Goal: Task Accomplishment & Management: Use online tool/utility

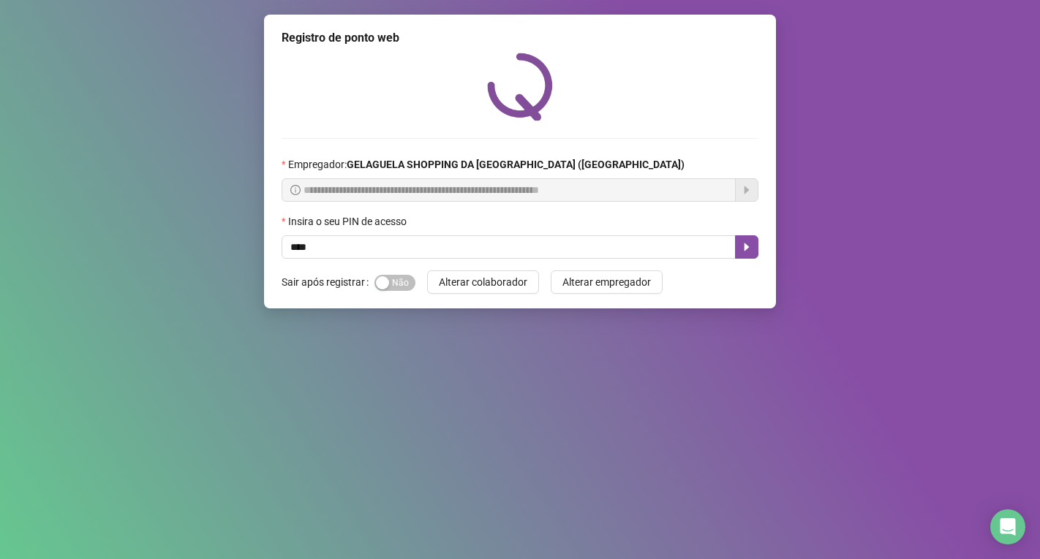
type input "*****"
click at [755, 249] on button "button" at bounding box center [746, 246] width 23 height 23
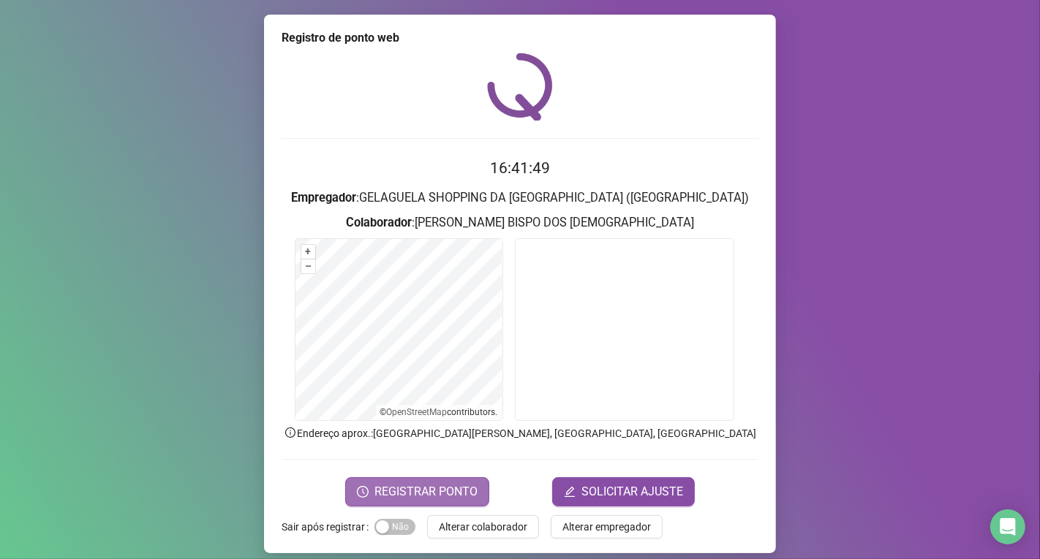
click at [449, 485] on span "REGISTRAR PONTO" at bounding box center [425, 492] width 103 height 18
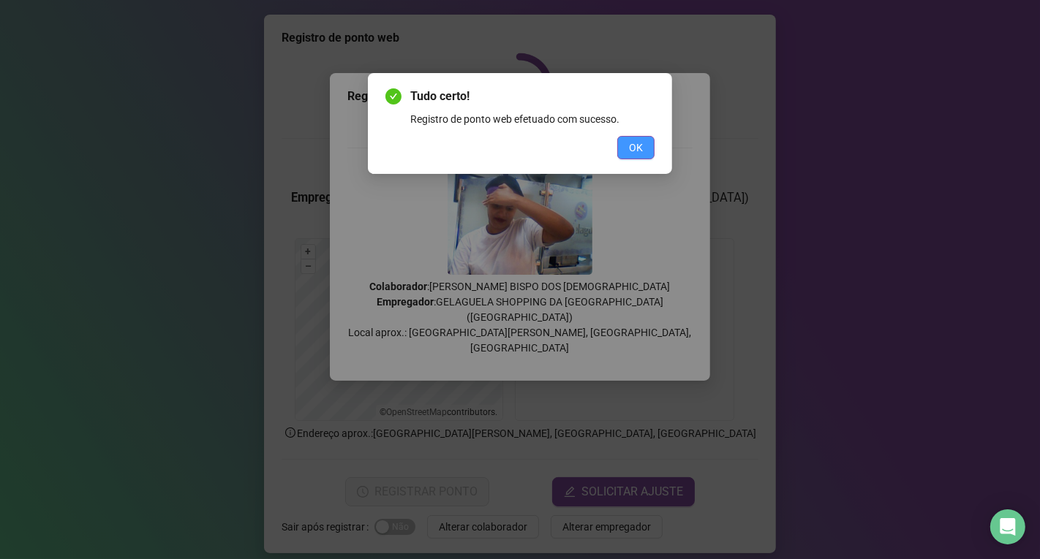
click at [640, 140] on span "OK" at bounding box center [636, 148] width 14 height 16
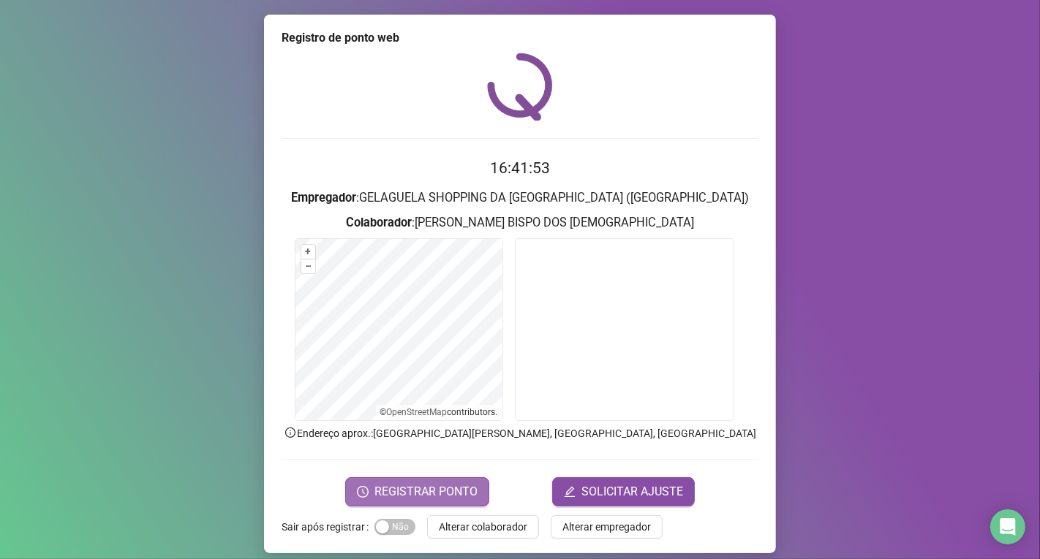
click at [443, 493] on span "REGISTRAR PONTO" at bounding box center [425, 492] width 103 height 18
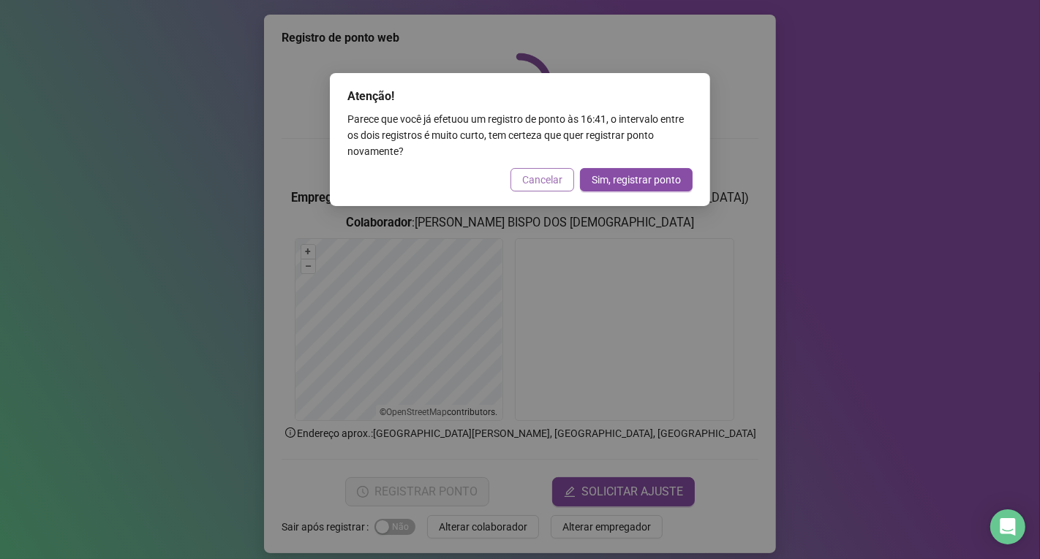
click at [543, 178] on span "Cancelar" at bounding box center [542, 180] width 40 height 16
click at [543, 178] on div "Atenção! Parece que você já efetuou um registro de ponto às 16:41 , o intervalo…" at bounding box center [520, 279] width 1040 height 559
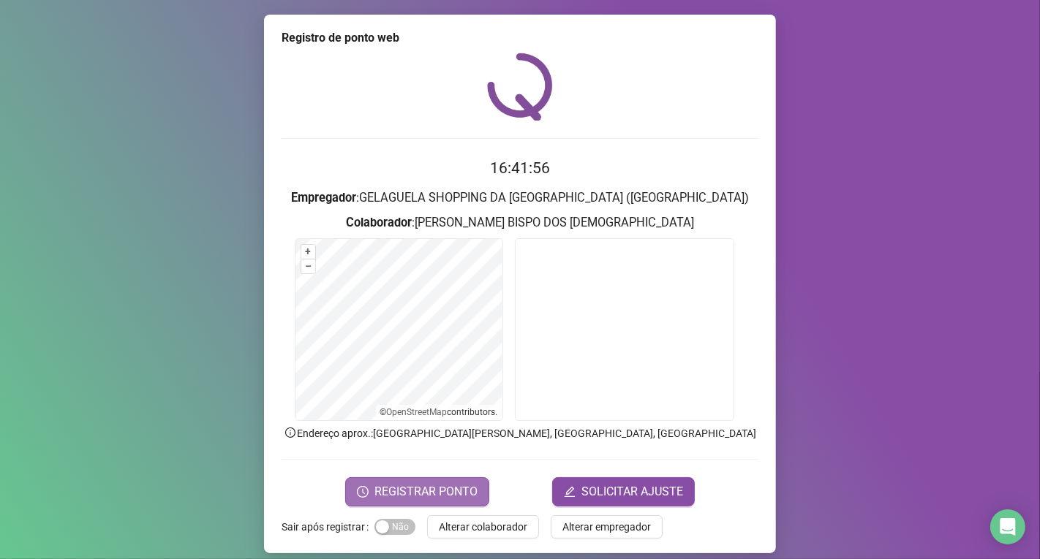
click at [463, 477] on button "REGISTRAR PONTO" at bounding box center [417, 491] width 144 height 29
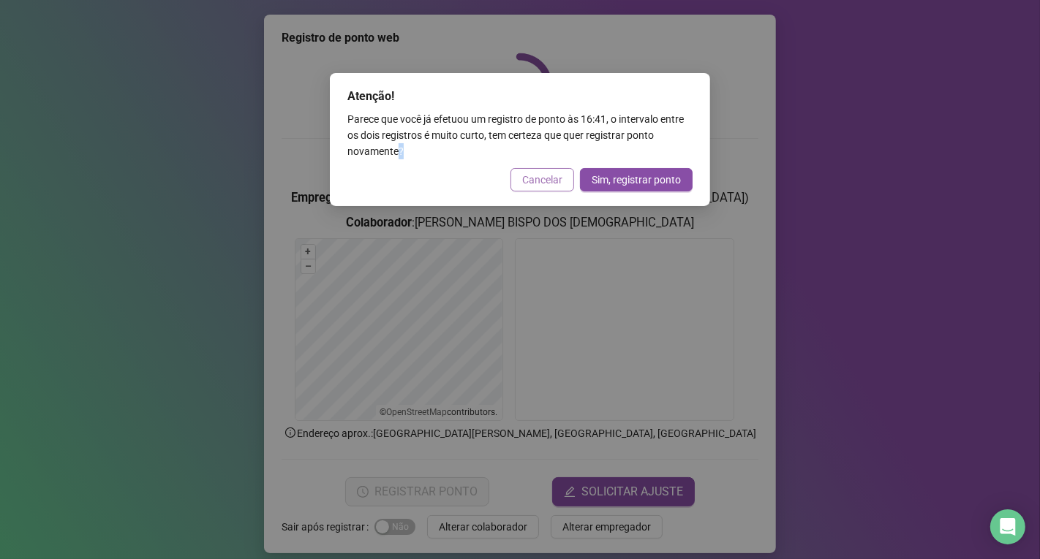
click at [542, 174] on span "Cancelar" at bounding box center [542, 180] width 40 height 16
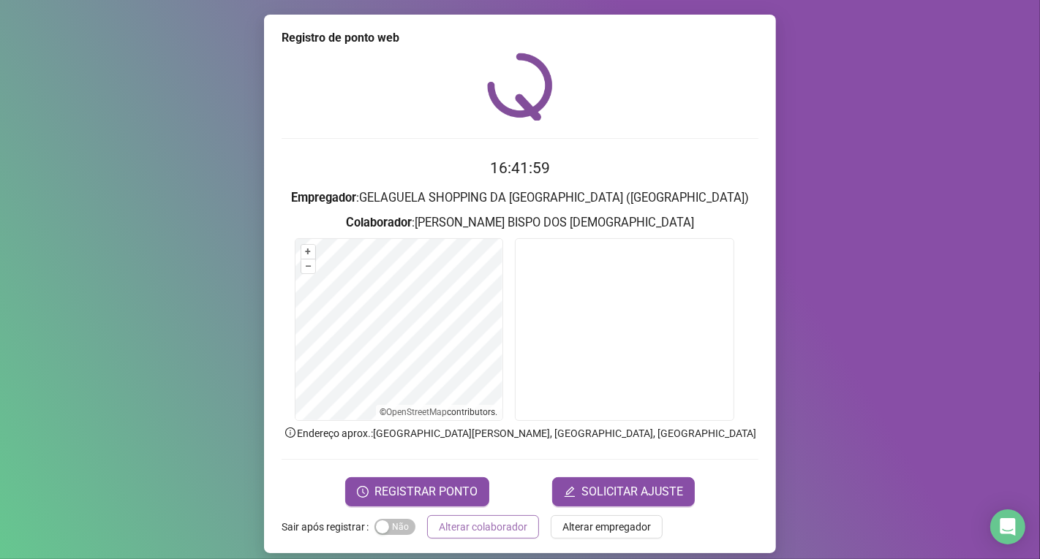
click at [500, 532] on span "Alterar colaborador" at bounding box center [483, 527] width 88 height 16
click at [500, 532] on div "Registro de ponto web 16:41:59 Empregador : GELAGUELA SHOPPING DA [GEOGRAPHIC_D…" at bounding box center [520, 279] width 1040 height 559
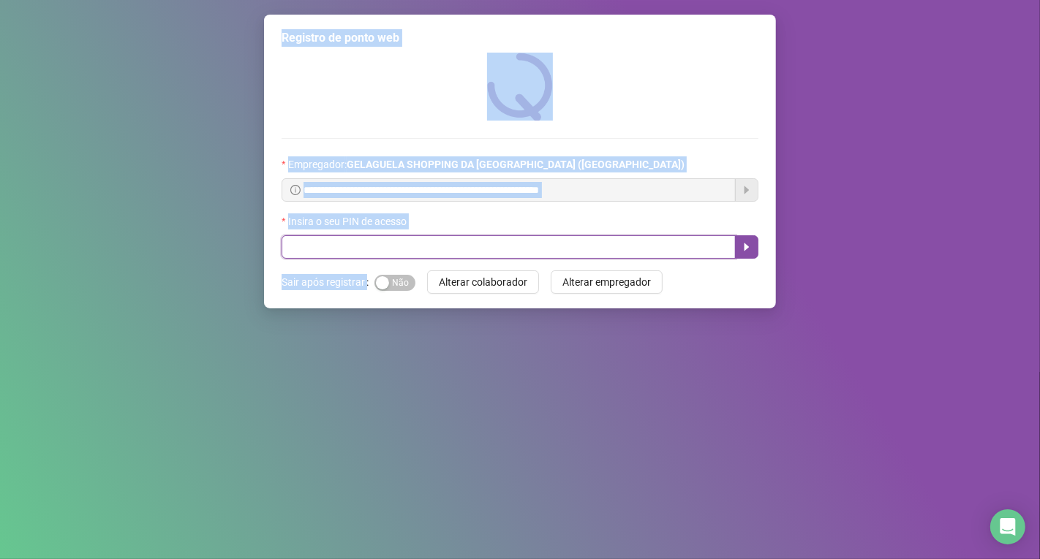
click at [385, 249] on input "text" at bounding box center [508, 246] width 454 height 23
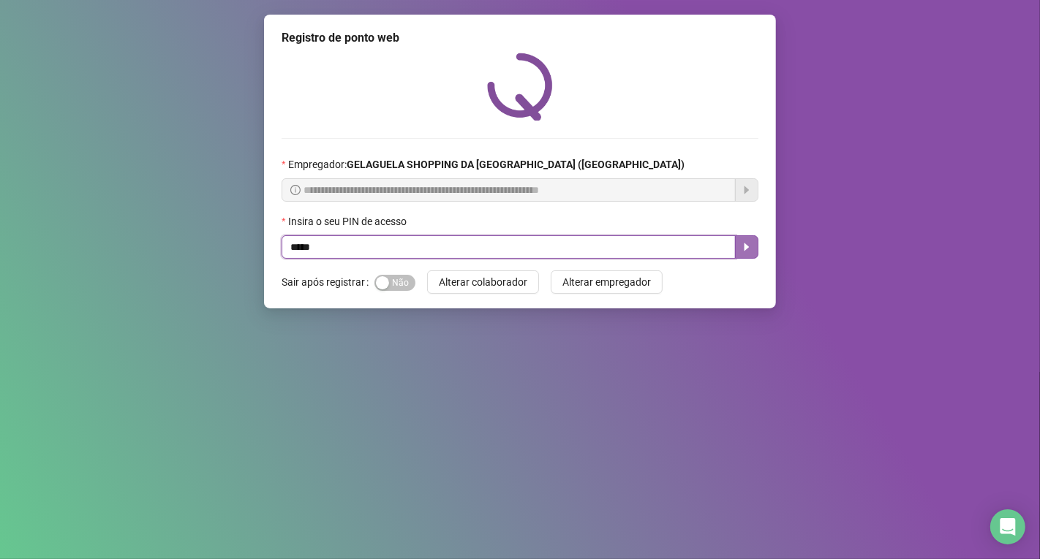
click at [741, 244] on icon "caret-right" at bounding box center [747, 247] width 12 height 12
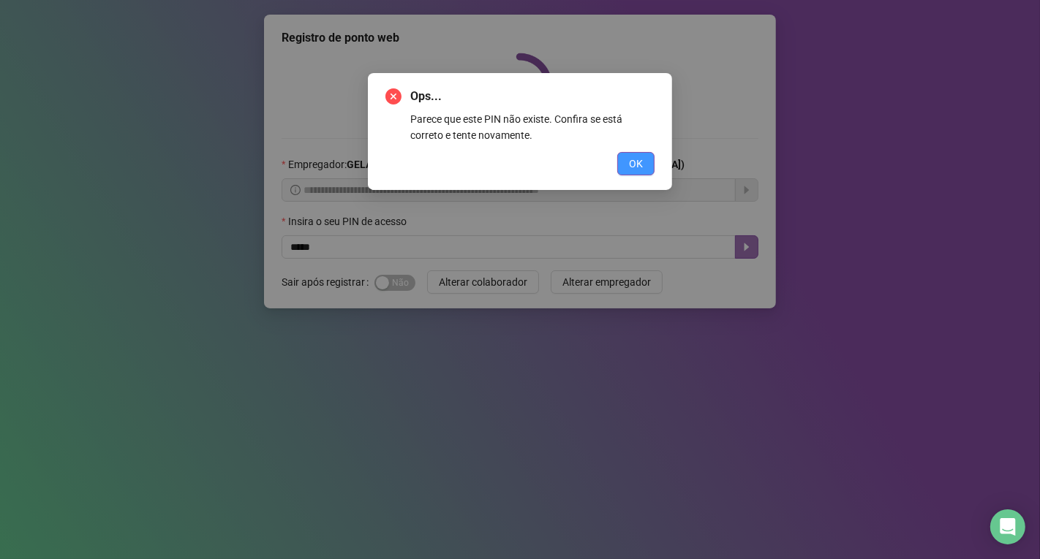
click at [636, 157] on span "OK" at bounding box center [636, 164] width 14 height 16
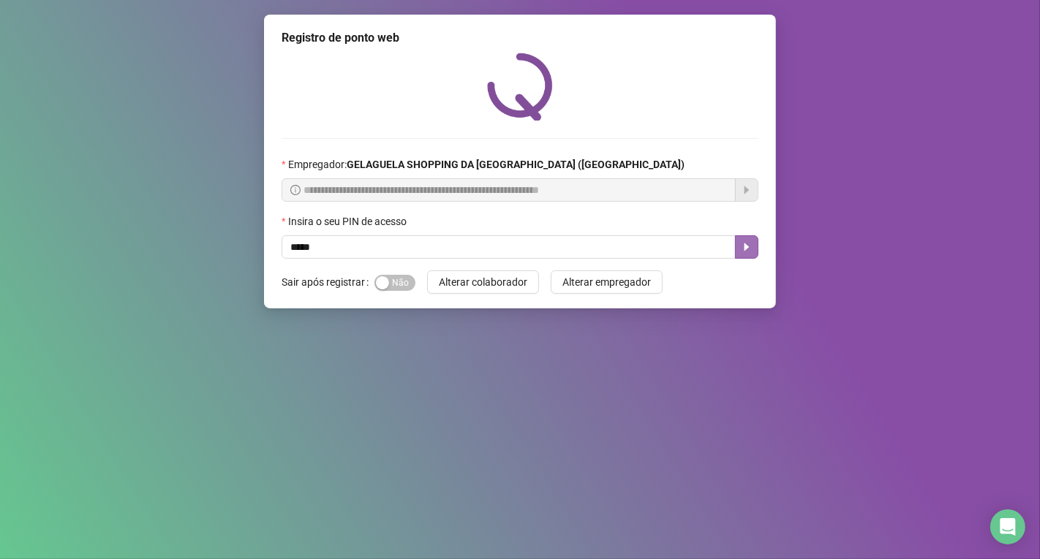
click at [636, 157] on div "Ops... Parece que este PIN não existe. Confira se está correto e tente novament…" at bounding box center [520, 279] width 1040 height 559
type input "*****"
click at [751, 250] on icon "caret-right" at bounding box center [747, 247] width 12 height 12
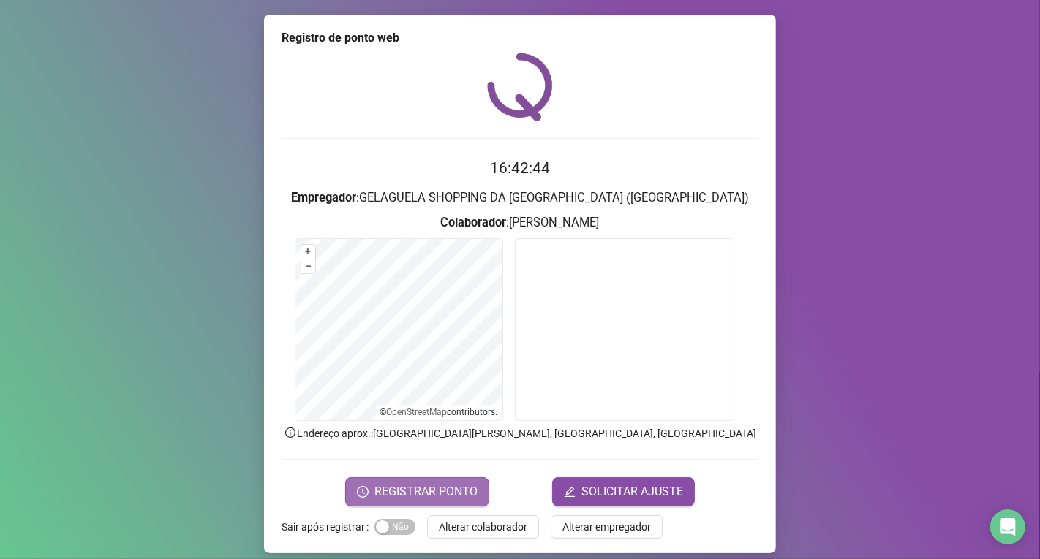
click at [441, 502] on button "REGISTRAR PONTO" at bounding box center [417, 491] width 144 height 29
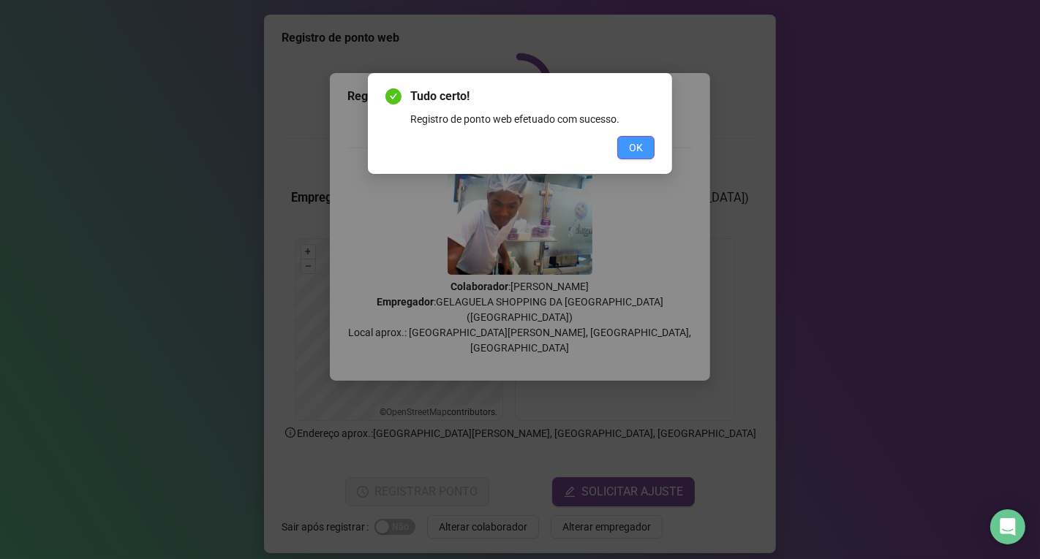
click at [642, 151] on span "OK" at bounding box center [636, 148] width 14 height 16
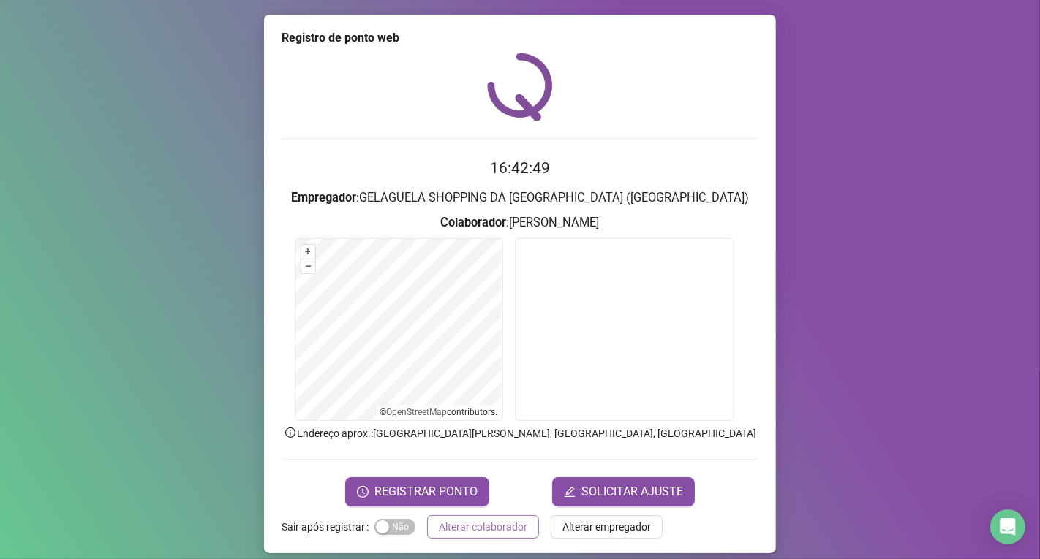
click at [461, 524] on span "Alterar colaborador" at bounding box center [483, 527] width 88 height 16
click at [461, 524] on div "Registro de ponto web 16:42:49 Empregador : GELAGUELA SHOPPING DA [GEOGRAPHIC_D…" at bounding box center [520, 279] width 1040 height 559
